Goal: Submit feedback/report problem: Submit feedback/report problem

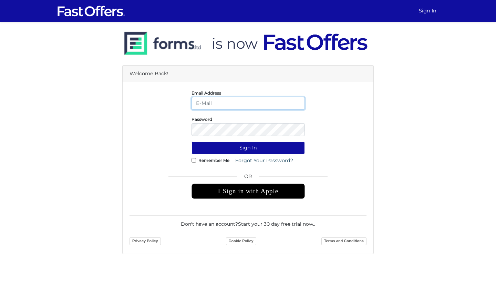
type input "[EMAIL_ADDRESS][DOMAIN_NAME]"
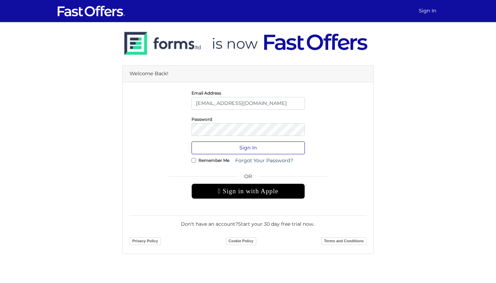
click at [237, 152] on button "Sign In" at bounding box center [248, 147] width 113 height 13
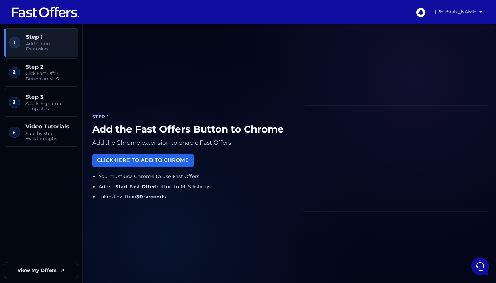
click at [468, 16] on link "[PERSON_NAME]" at bounding box center [458, 12] width 53 height 24
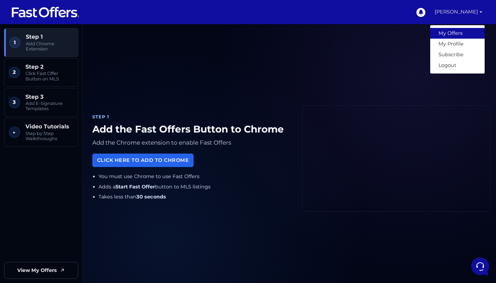
click at [466, 36] on link "My Offers" at bounding box center [457, 33] width 54 height 11
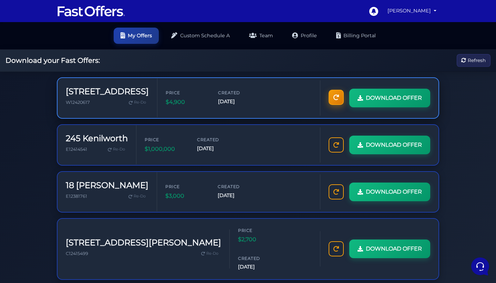
click at [335, 96] on icon at bounding box center [337, 97] width 6 height 6
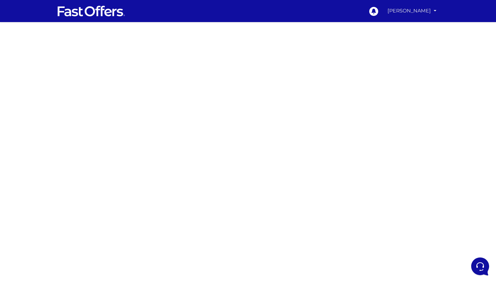
click at [427, 8] on link "[PERSON_NAME]" at bounding box center [412, 10] width 54 height 13
click at [108, 16] on img at bounding box center [91, 10] width 69 height 13
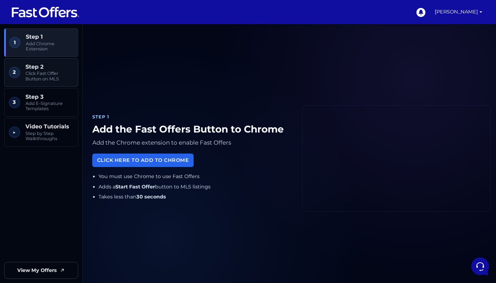
click at [41, 71] on span "Click Fast Offer Button on MLS" at bounding box center [50, 76] width 48 height 11
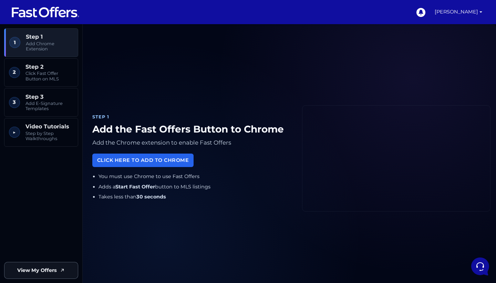
click at [34, 267] on span "View My Offers" at bounding box center [37, 270] width 40 height 8
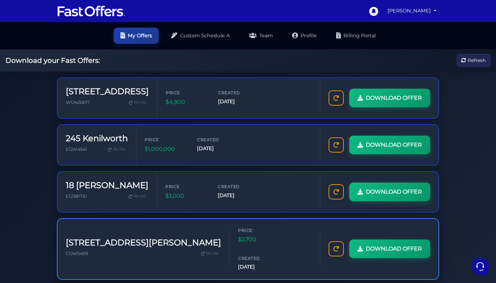
scroll to position [30, 0]
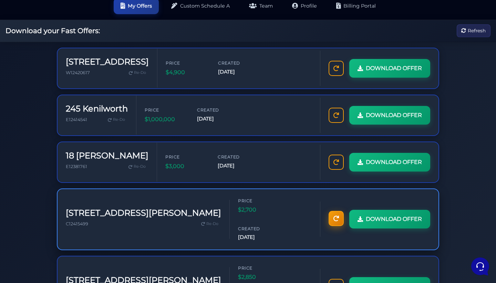
click at [334, 215] on icon at bounding box center [337, 218] width 6 height 6
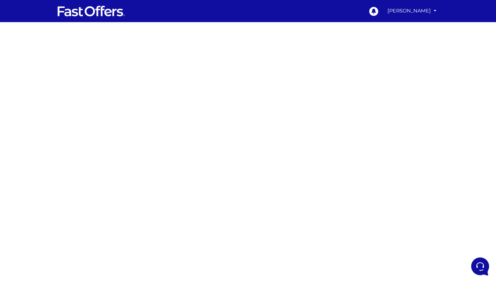
click at [91, 15] on img at bounding box center [91, 10] width 69 height 13
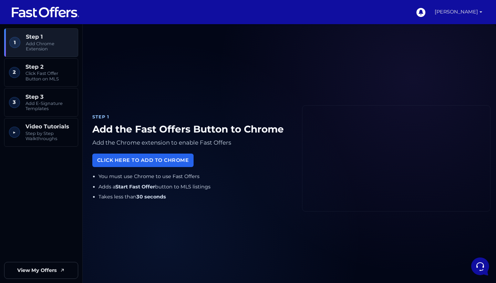
click at [476, 13] on link "[PERSON_NAME]" at bounding box center [458, 12] width 53 height 24
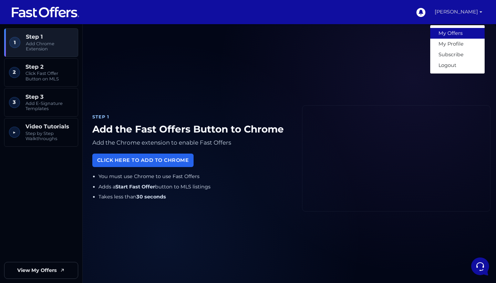
click at [457, 32] on link "My Offers" at bounding box center [457, 33] width 54 height 11
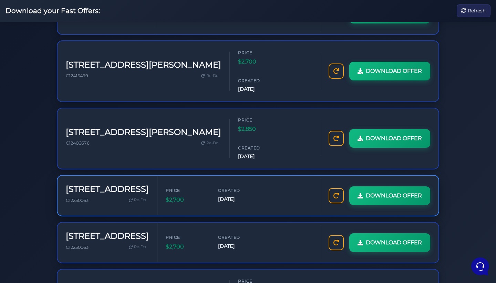
scroll to position [187, 0]
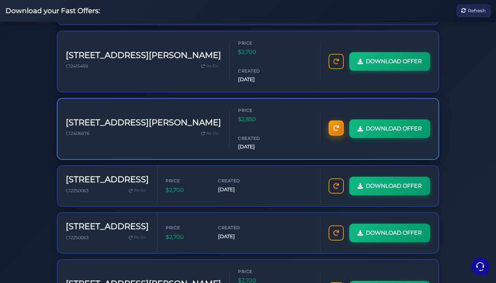
click at [334, 125] on icon at bounding box center [337, 128] width 6 height 6
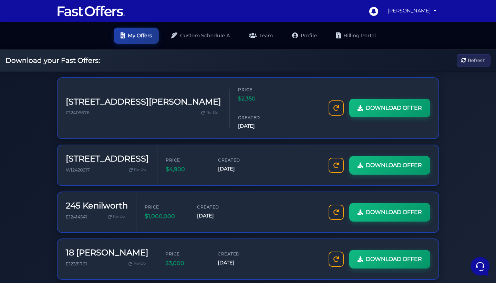
click at [483, 272] on icon at bounding box center [480, 265] width 18 height 18
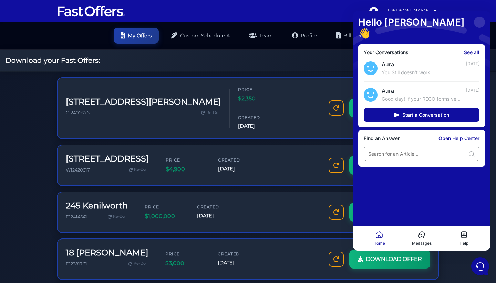
click at [396, 150] on input at bounding box center [416, 153] width 97 height 7
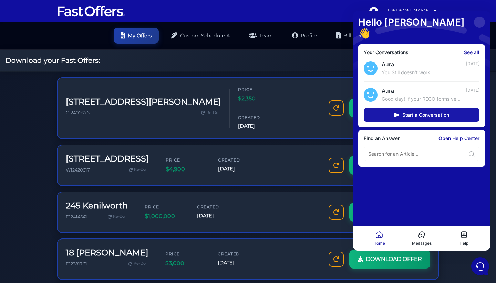
click at [400, 108] on button "Start a Conversation" at bounding box center [422, 115] width 116 height 14
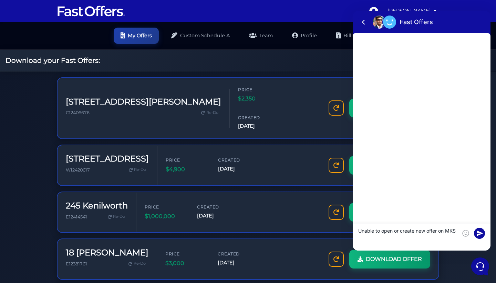
type textarea "Unable to open or create new offer on MKS"
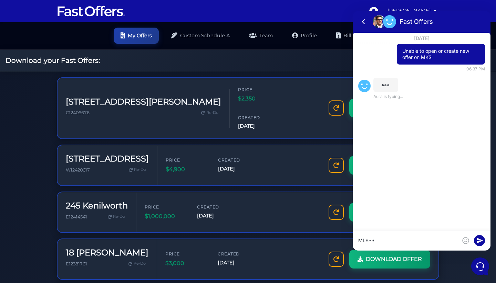
type textarea "MLS**"
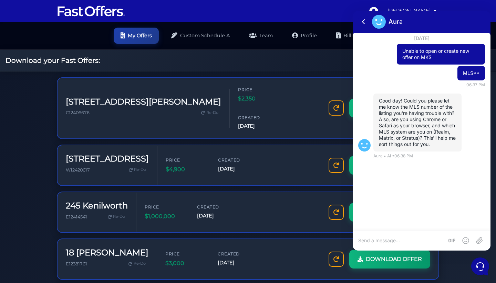
paste textarea "C12423572"
type textarea "C12423572"
type textarea "Realm"
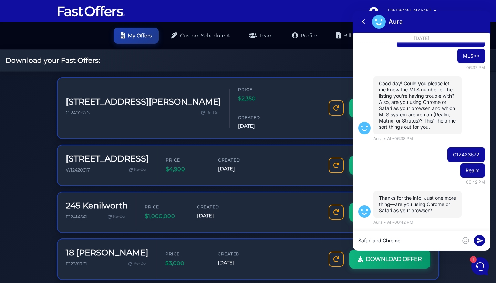
type textarea "Safari and Chrome"
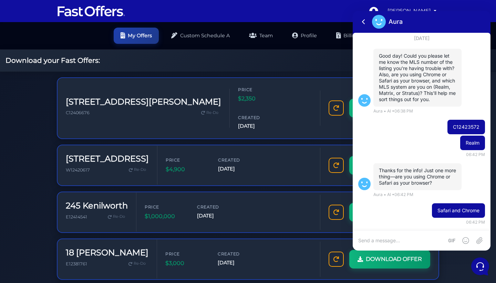
scroll to position [79, 0]
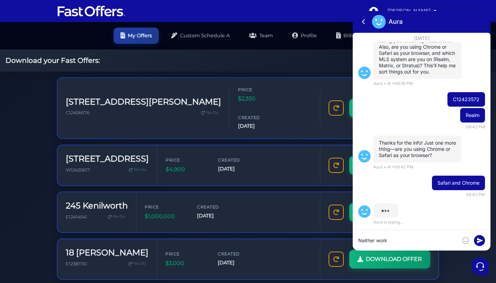
type textarea "Neither work"
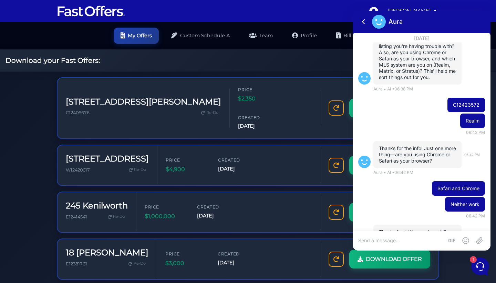
scroll to position [119, 0]
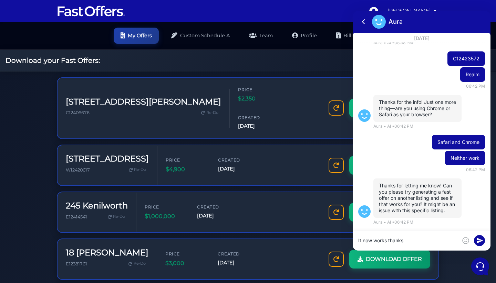
type textarea "It now works thanks"
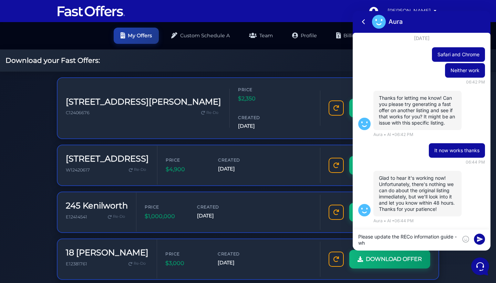
scroll to position [0, 0]
type textarea "Please update the RECo information guide - when is that change expected ?"
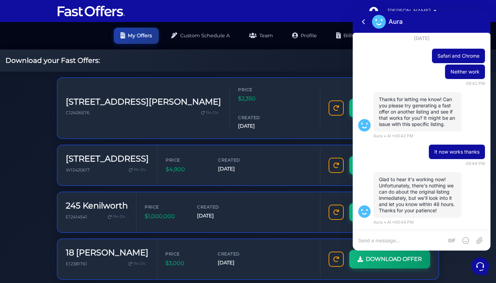
scroll to position [266, 0]
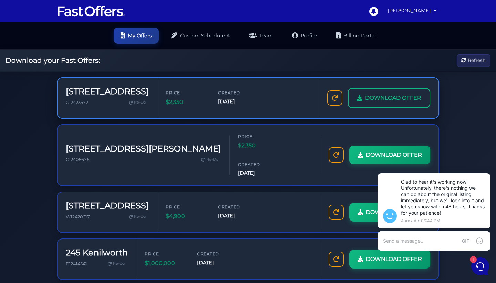
click at [362, 95] on link "DOWNLOAD OFFER" at bounding box center [389, 98] width 82 height 20
click at [370, 97] on span "DOWNLOAD OFFER" at bounding box center [393, 97] width 56 height 9
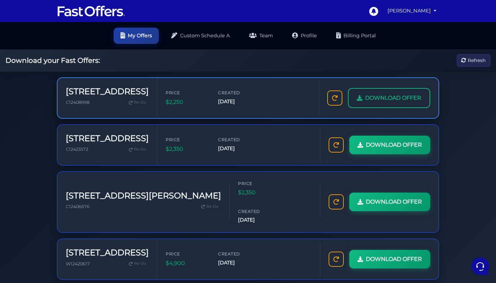
click at [402, 95] on span "DOWNLOAD OFFER" at bounding box center [393, 97] width 56 height 9
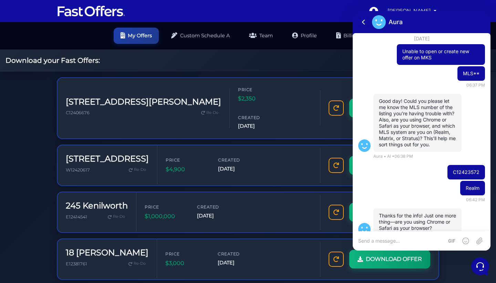
scroll to position [266, 0]
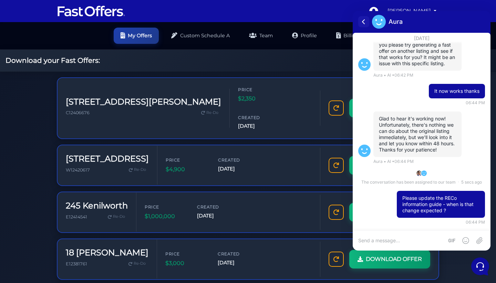
click at [364, 20] on icon at bounding box center [364, 22] width 2 height 4
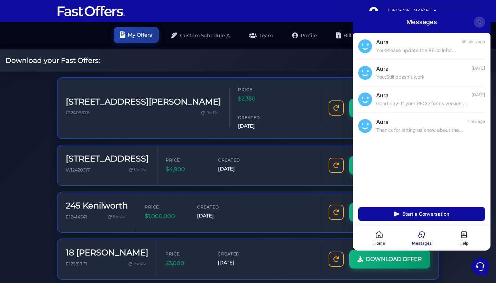
click at [134, 33] on link "My Offers" at bounding box center [136, 35] width 45 height 16
